Goal: Book appointment/travel/reservation

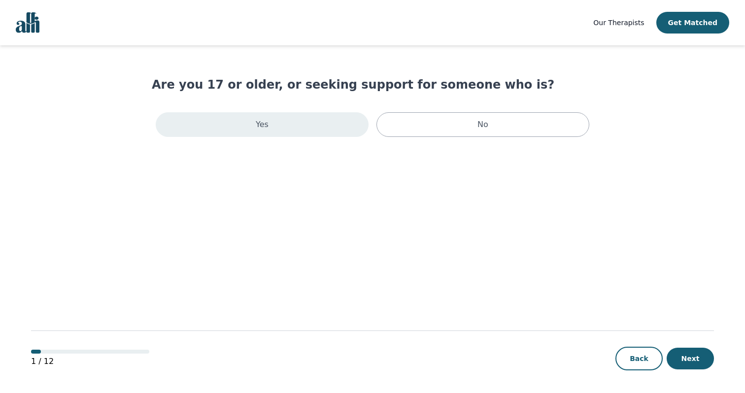
click at [343, 133] on div "Yes" at bounding box center [262, 124] width 213 height 25
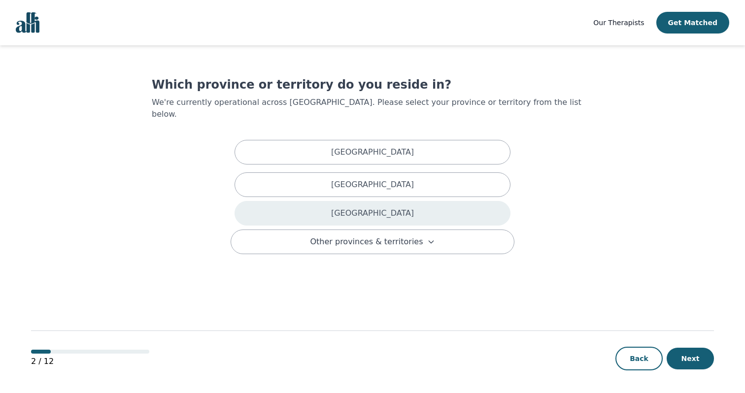
click at [354, 201] on div "[GEOGRAPHIC_DATA]" at bounding box center [372, 213] width 276 height 25
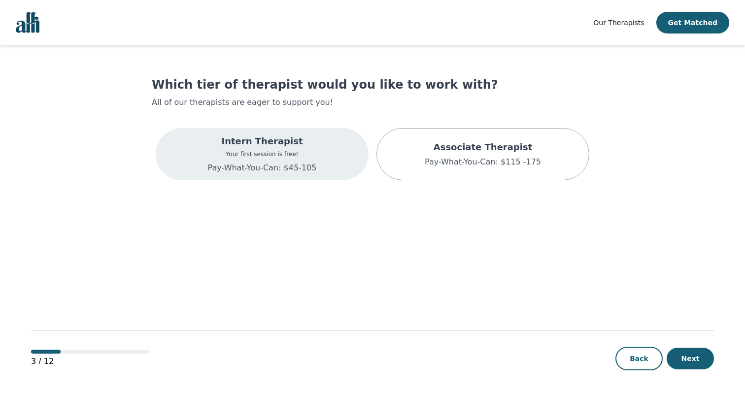
click at [333, 167] on div "Intern Therapist Your first session is free! Pay-What-You-Can: $45-105" at bounding box center [262, 154] width 213 height 52
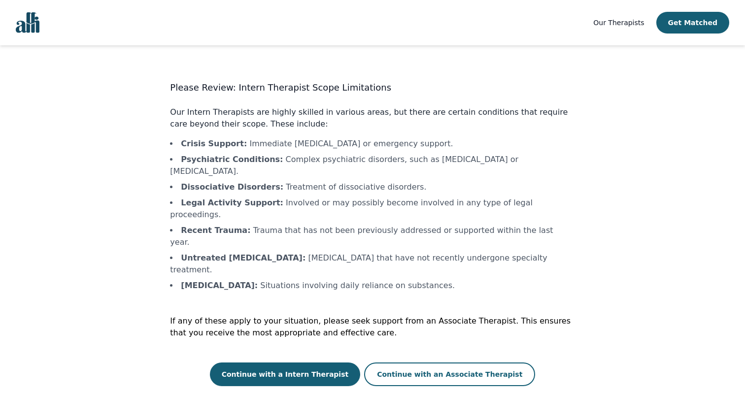
scroll to position [1, 0]
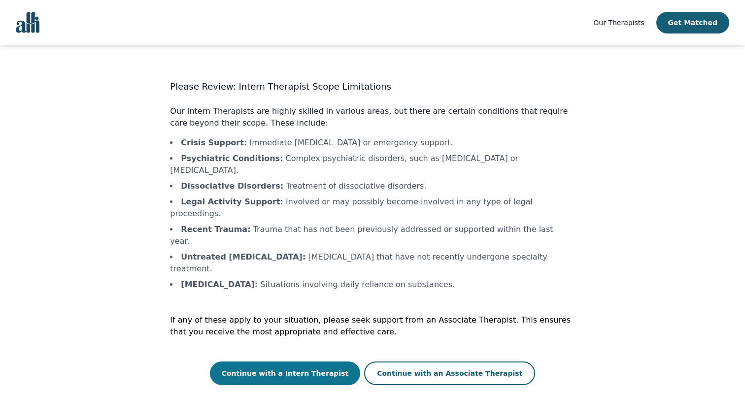
click at [346, 362] on button "Continue with a Intern Therapist" at bounding box center [285, 374] width 151 height 24
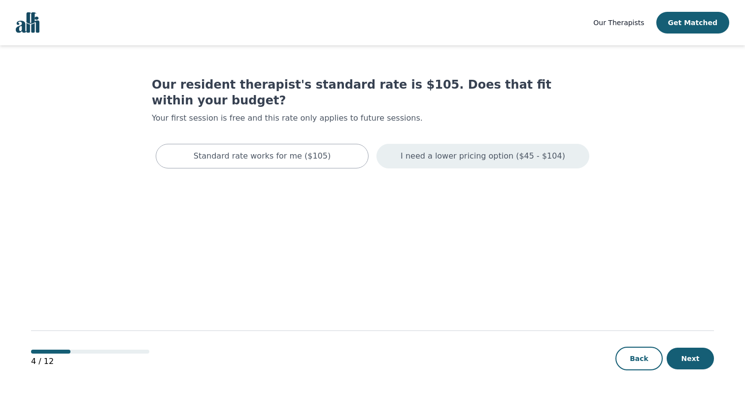
click at [461, 152] on div "I need a lower pricing option ($45 - $104)" at bounding box center [482, 156] width 213 height 25
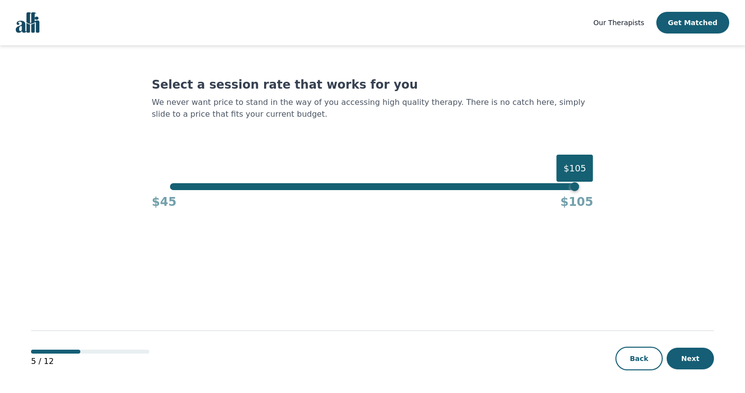
drag, startPoint x: 156, startPoint y: 189, endPoint x: 170, endPoint y: 188, distance: 14.3
click at [169, 188] on div "$105 $45 $105" at bounding box center [372, 196] width 441 height 27
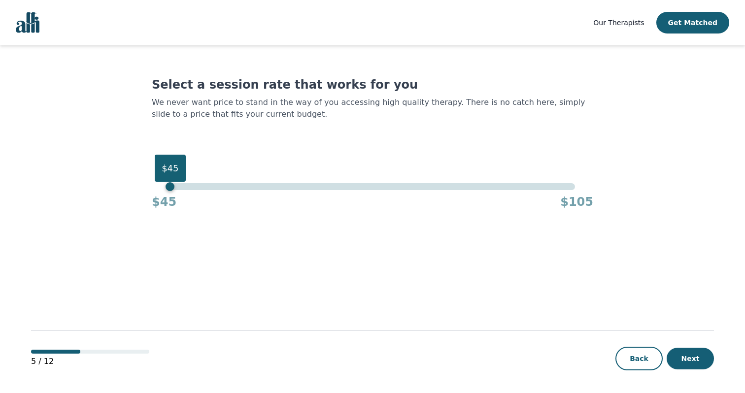
click at [172, 188] on div "$45" at bounding box center [372, 186] width 404 height 7
click at [693, 359] on button "Next" at bounding box center [690, 359] width 47 height 22
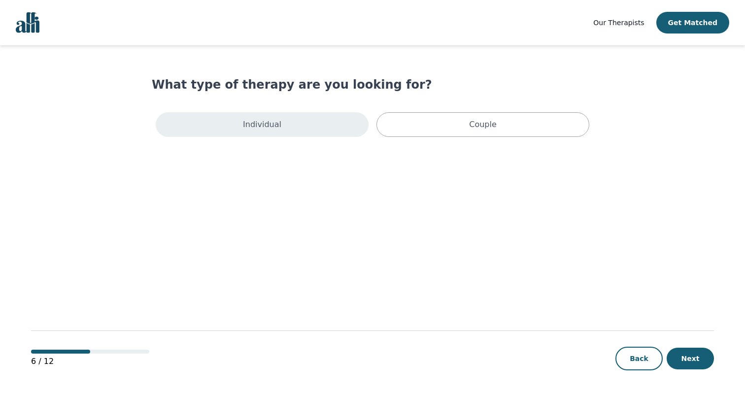
click at [284, 129] on div "Individual" at bounding box center [262, 124] width 213 height 25
